Goal: Check status: Check status

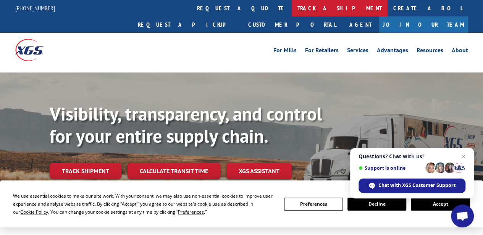
click at [292, 11] on link "track a shipment" at bounding box center [340, 8] width 96 height 16
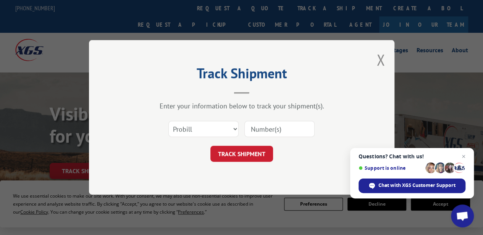
click at [264, 127] on input at bounding box center [279, 129] width 70 height 16
paste input "17565463"
type input "17565463"
click at [245, 158] on button "TRACK SHIPMENT" at bounding box center [241, 154] width 63 height 16
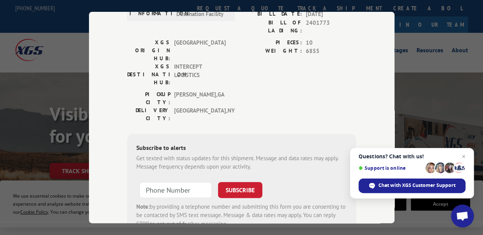
scroll to position [96, 0]
click at [466, 157] on span "Open chat" at bounding box center [464, 157] width 10 height 10
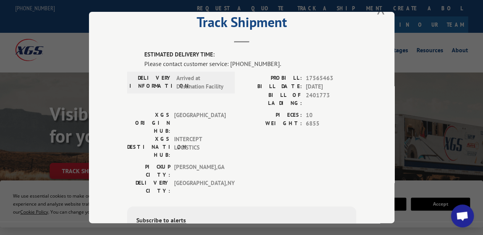
scroll to position [22, 0]
drag, startPoint x: 267, startPoint y: 59, endPoint x: 228, endPoint y: 62, distance: 39.1
click at [228, 62] on div "Please contact customer service: [PHONE_NUMBER]." at bounding box center [250, 64] width 212 height 9
drag, startPoint x: 226, startPoint y: 62, endPoint x: 267, endPoint y: 65, distance: 40.6
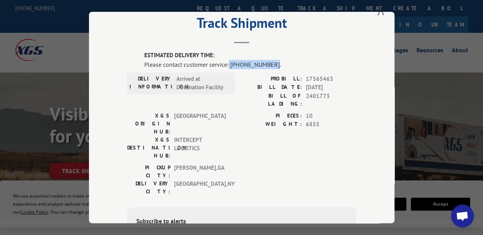
click at [267, 65] on div "Please contact customer service: [PHONE_NUMBER]." at bounding box center [250, 64] width 212 height 9
click at [260, 61] on div "Please contact customer service: [PHONE_NUMBER]." at bounding box center [250, 64] width 212 height 9
click at [275, 61] on div "Please contact customer service: [PHONE_NUMBER]." at bounding box center [250, 64] width 212 height 9
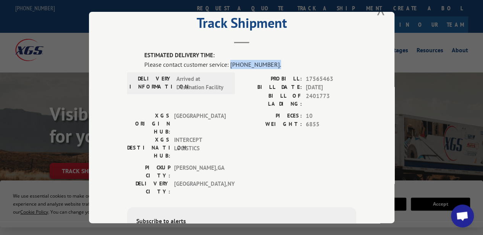
drag, startPoint x: 267, startPoint y: 59, endPoint x: 228, endPoint y: 62, distance: 39.8
click at [228, 62] on div "Please contact customer service: [PHONE_NUMBER]." at bounding box center [250, 64] width 212 height 9
copy div "[PHONE_NUMBER]."
